Goal: Information Seeking & Learning: Learn about a topic

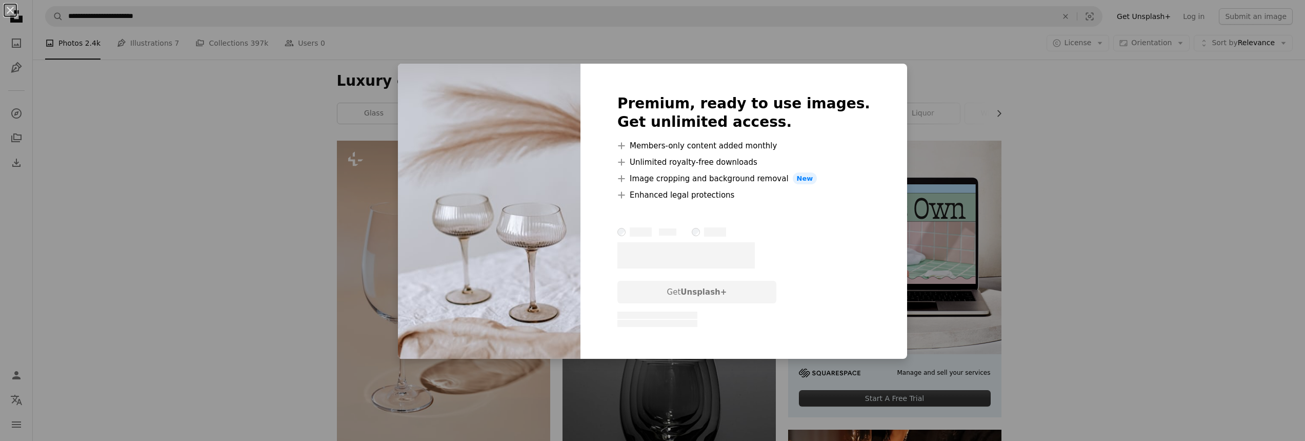
scroll to position [3325, 0]
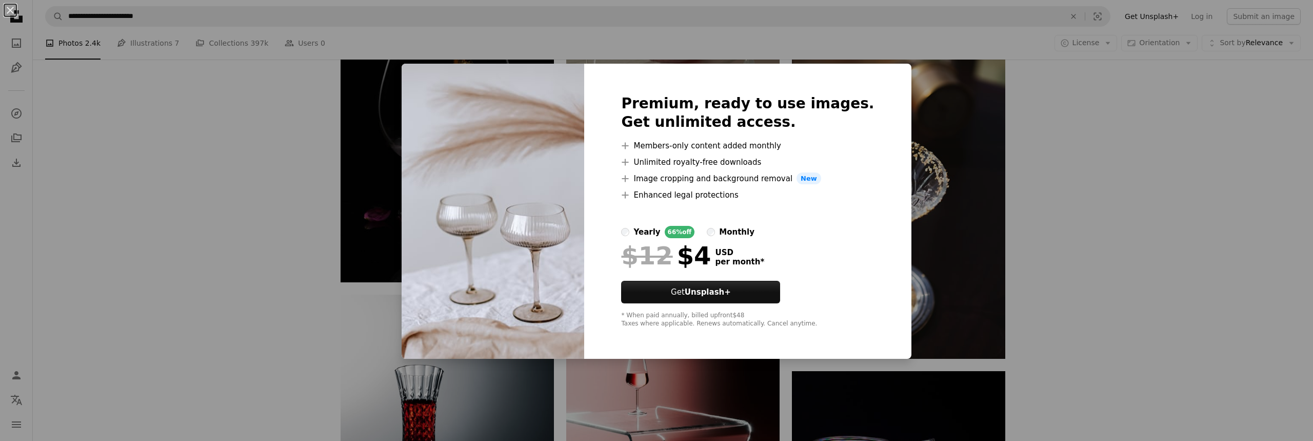
click at [1059, 198] on div "An X shape Premium, ready to use images. Get unlimited access. A plus sign Memb…" at bounding box center [656, 220] width 1313 height 441
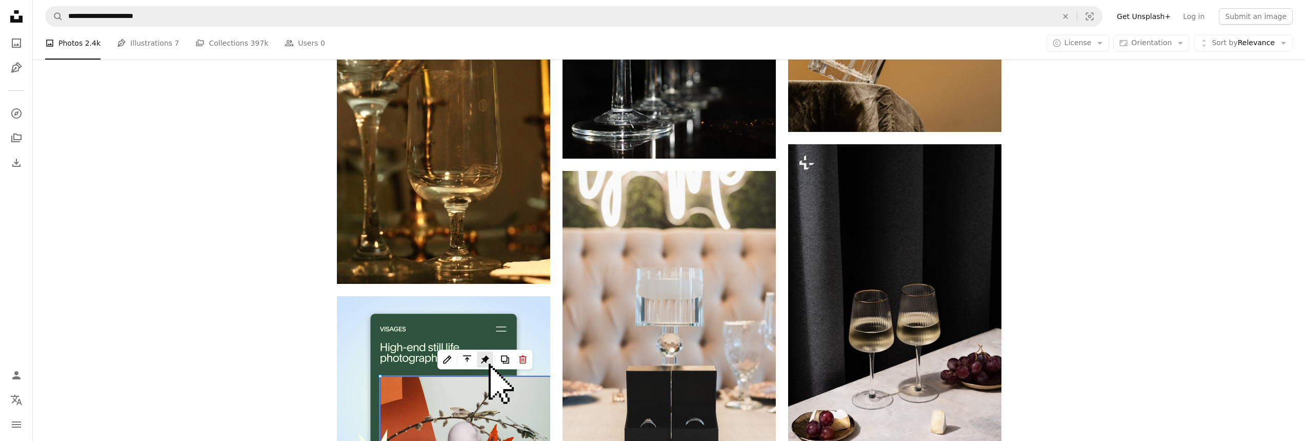
scroll to position [2536, 0]
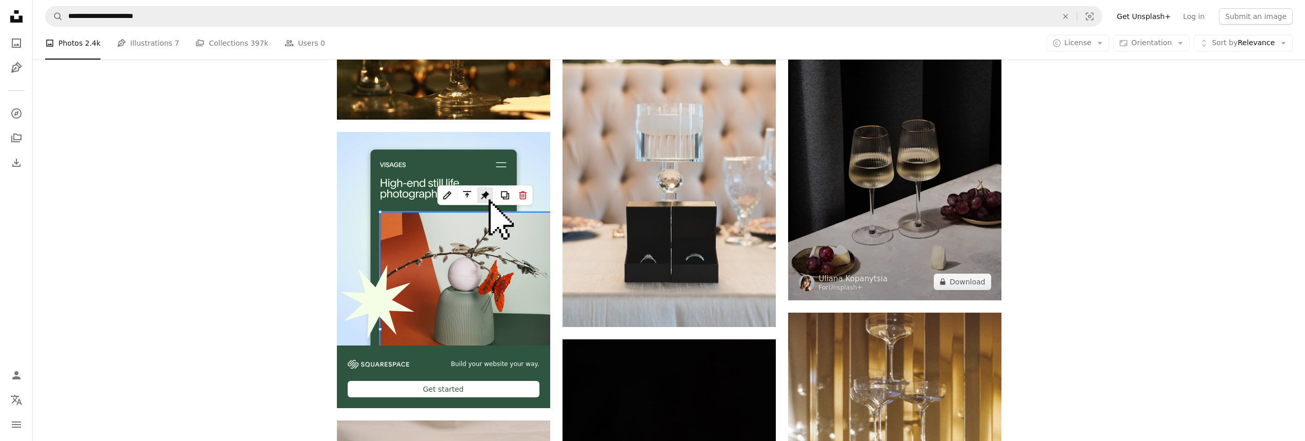
click at [935, 171] on img at bounding box center [894, 140] width 213 height 320
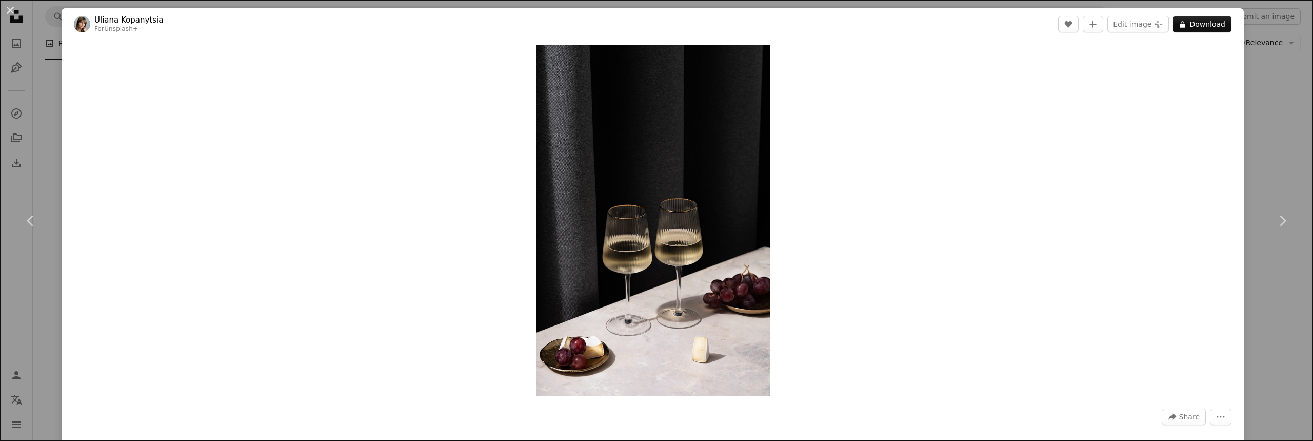
click at [1245, 123] on div "An X shape Chevron left Chevron right Uliana Kopanytsia For Unsplash+ A heart A…" at bounding box center [656, 220] width 1313 height 441
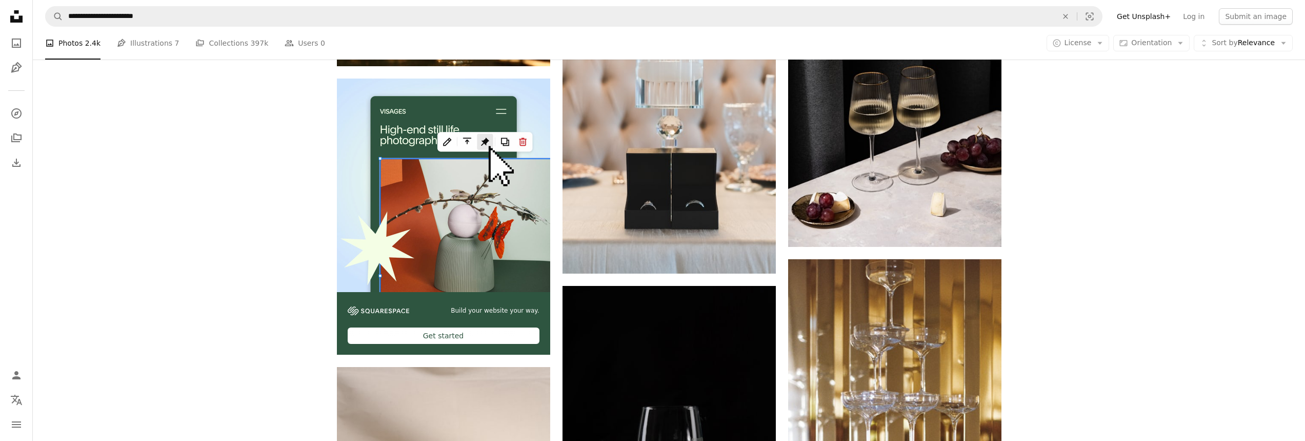
scroll to position [2860, 0]
